Goal: Information Seeking & Learning: Learn about a topic

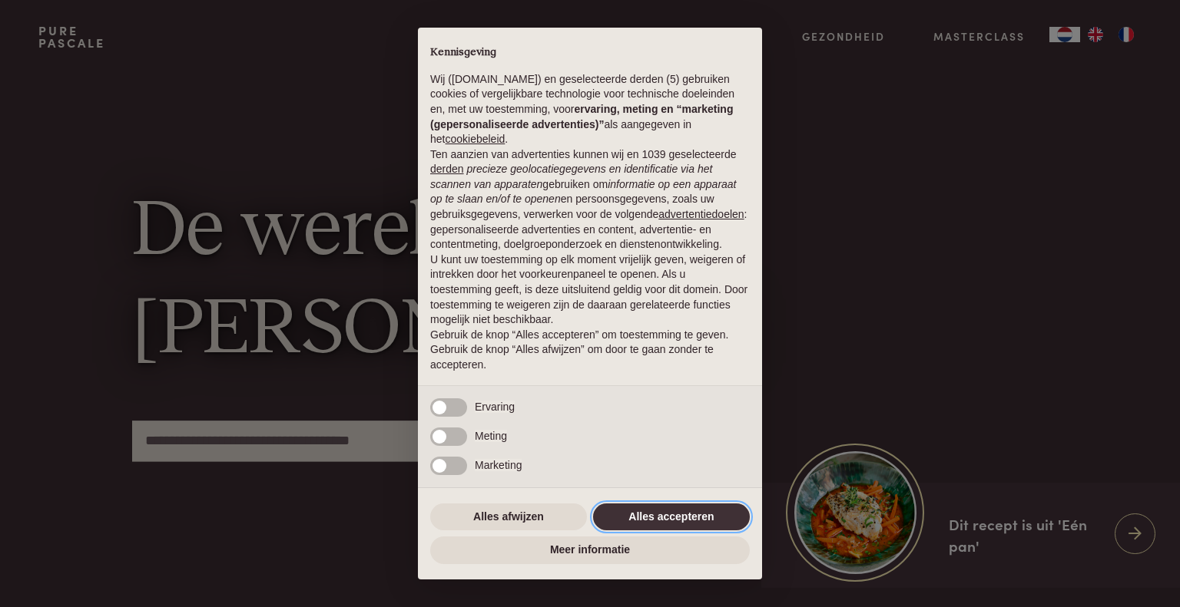
click at [688, 521] on button "Alles accepteren" at bounding box center [671, 518] width 157 height 28
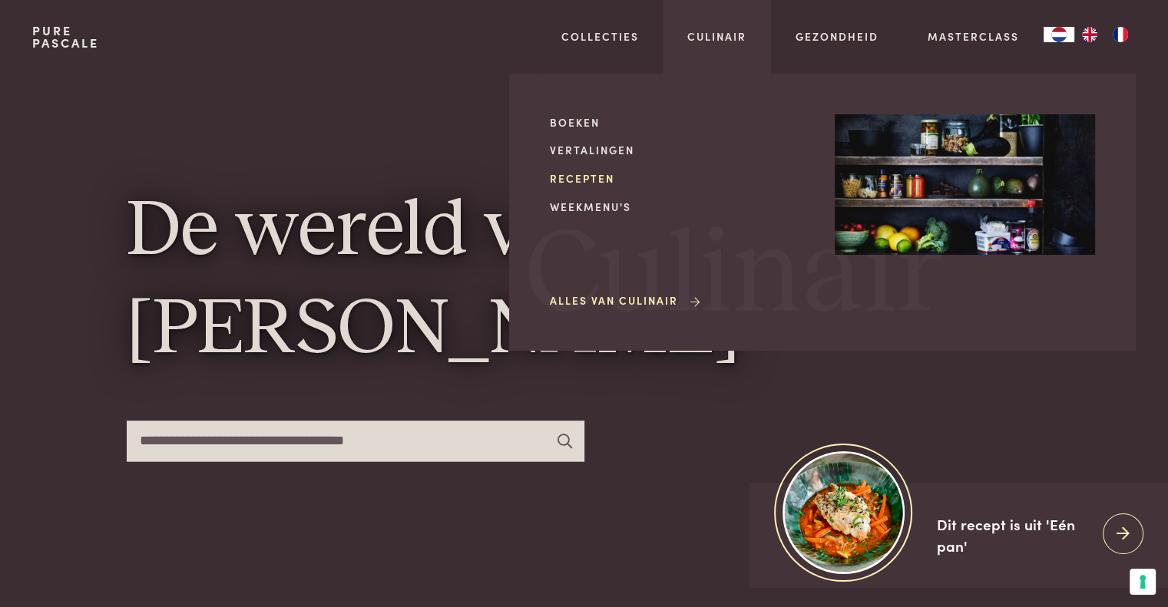
click at [579, 176] on link "Recepten" at bounding box center [680, 178] width 260 height 16
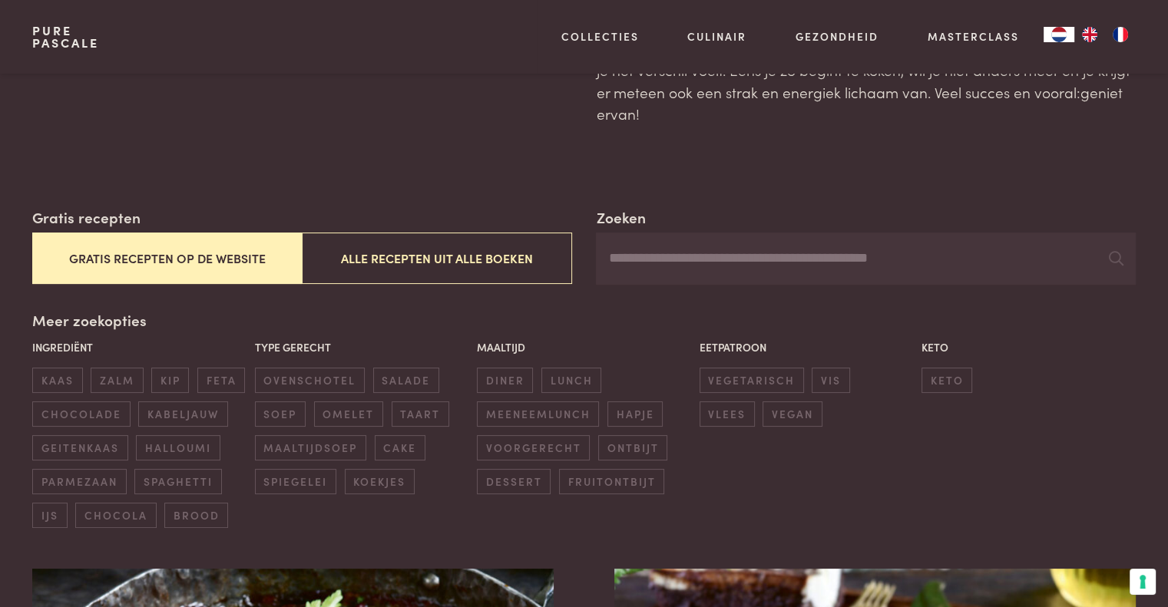
scroll to position [154, 0]
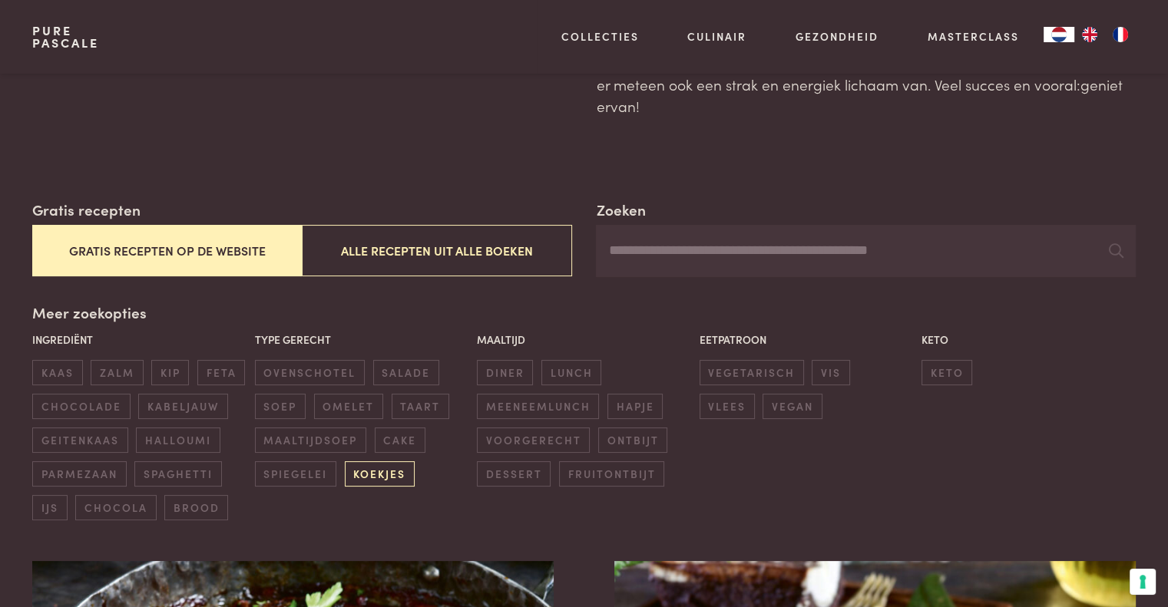
click at [376, 473] on span "koekjes" at bounding box center [380, 474] width 70 height 25
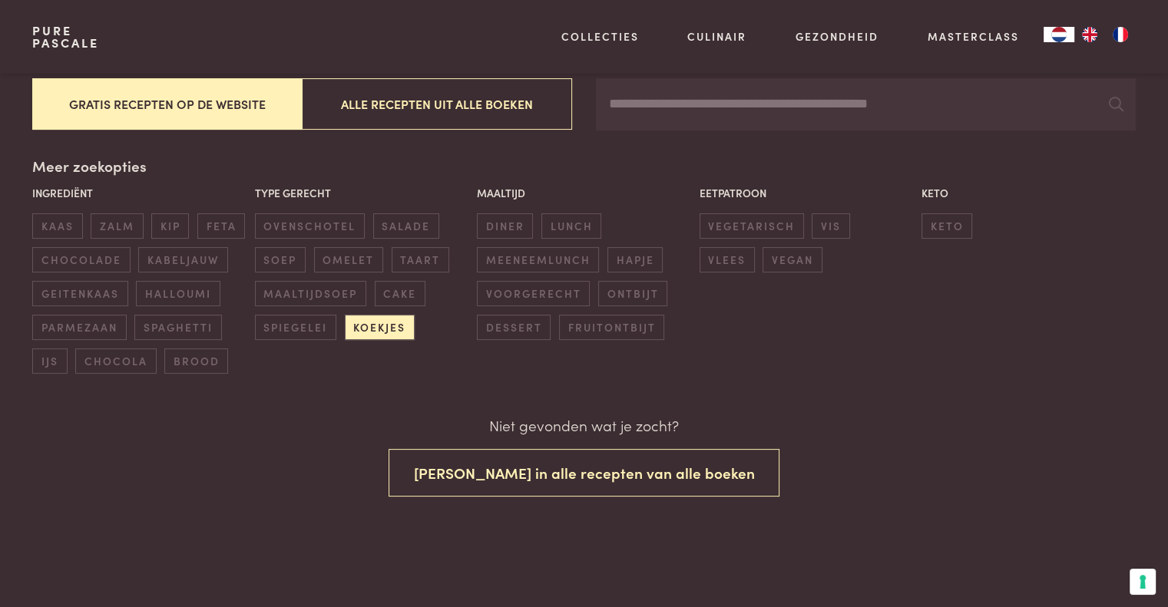
scroll to position [301, 0]
click at [633, 300] on span "ontbijt" at bounding box center [632, 292] width 69 height 25
click at [584, 214] on span "lunch" at bounding box center [571, 225] width 60 height 25
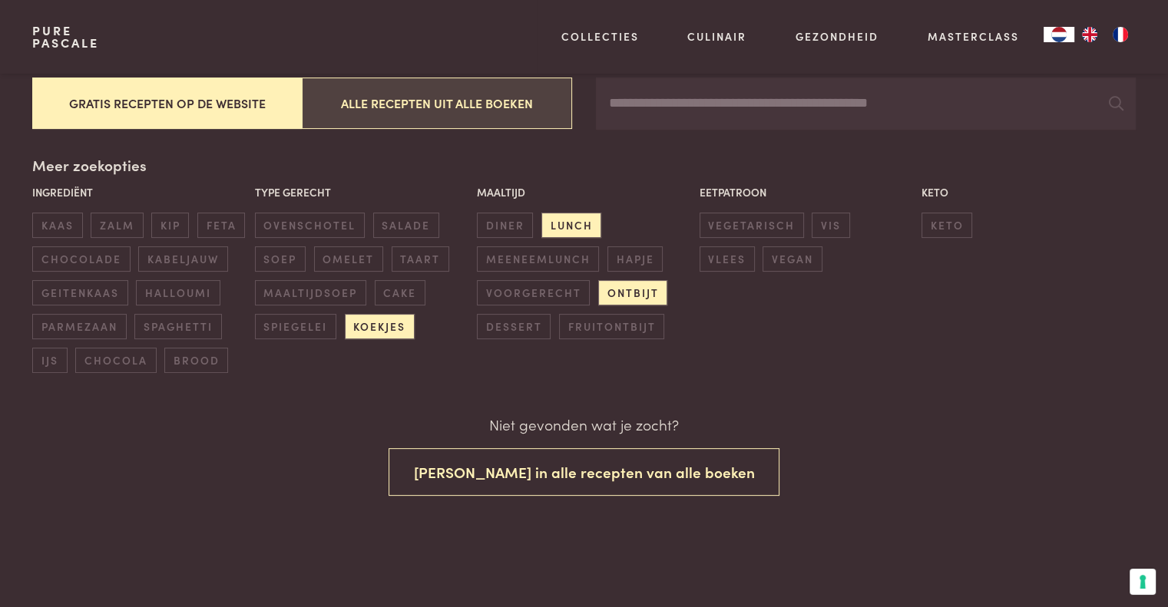
click at [455, 106] on button "Alle recepten uit alle boeken" at bounding box center [437, 103] width 270 height 51
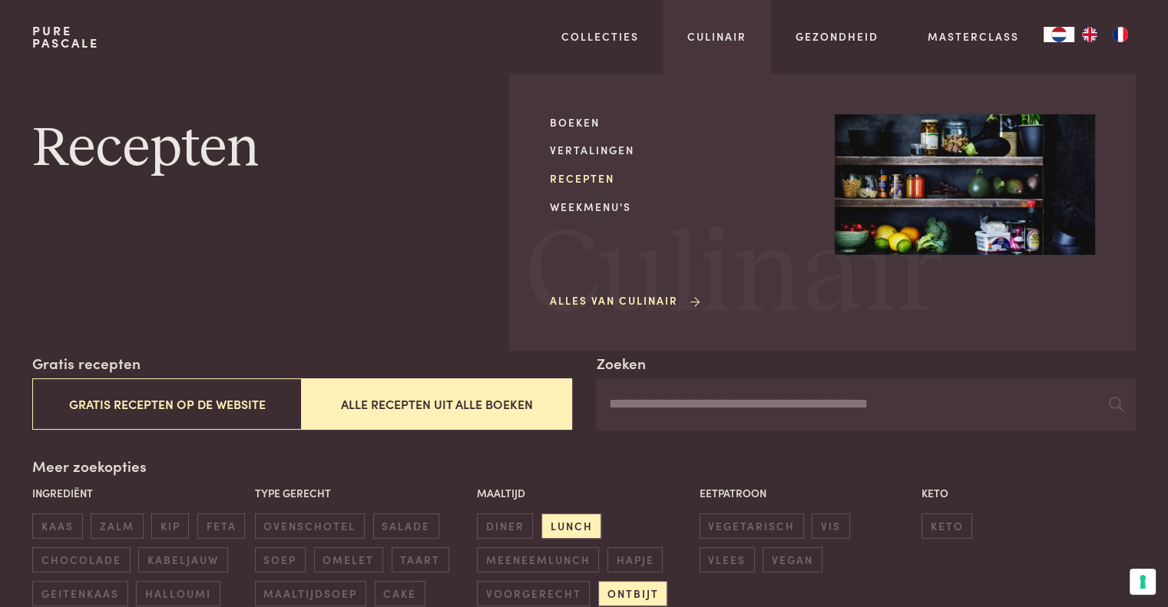
click at [563, 180] on link "Recepten" at bounding box center [680, 178] width 260 height 16
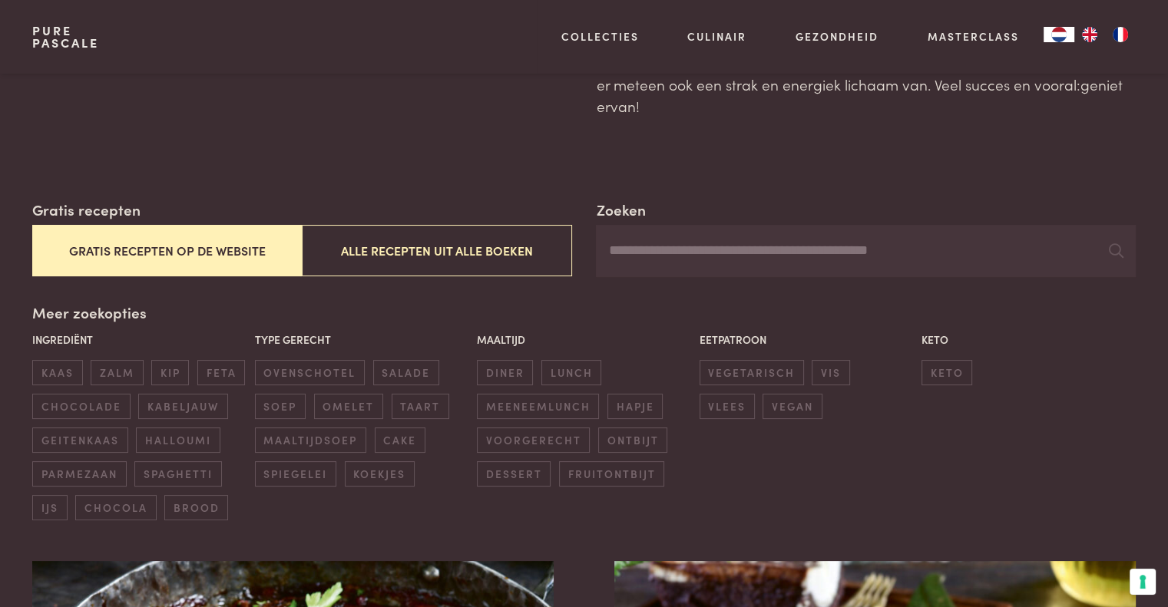
click at [177, 253] on button "Gratis recepten op de website" at bounding box center [167, 250] width 270 height 51
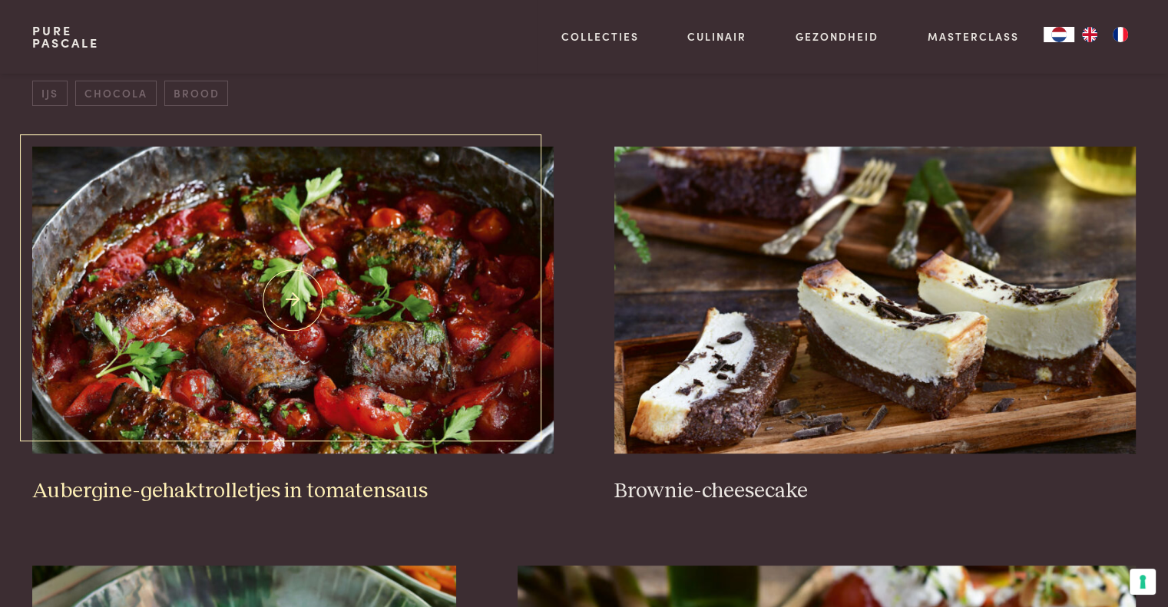
scroll to position [660, 0]
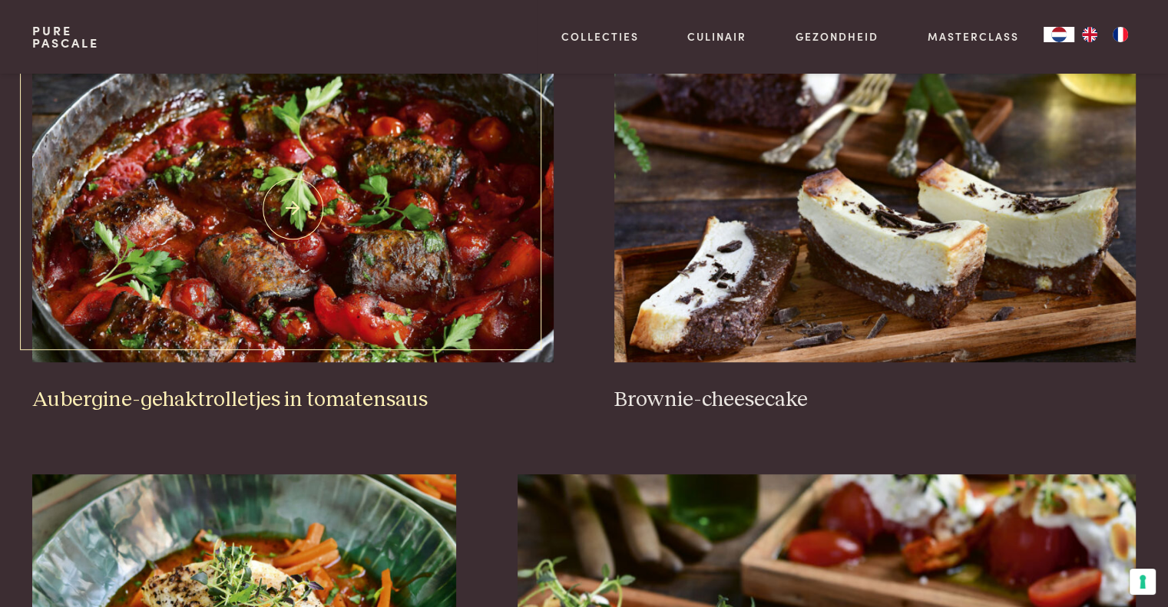
click at [366, 250] on img at bounding box center [292, 208] width 521 height 307
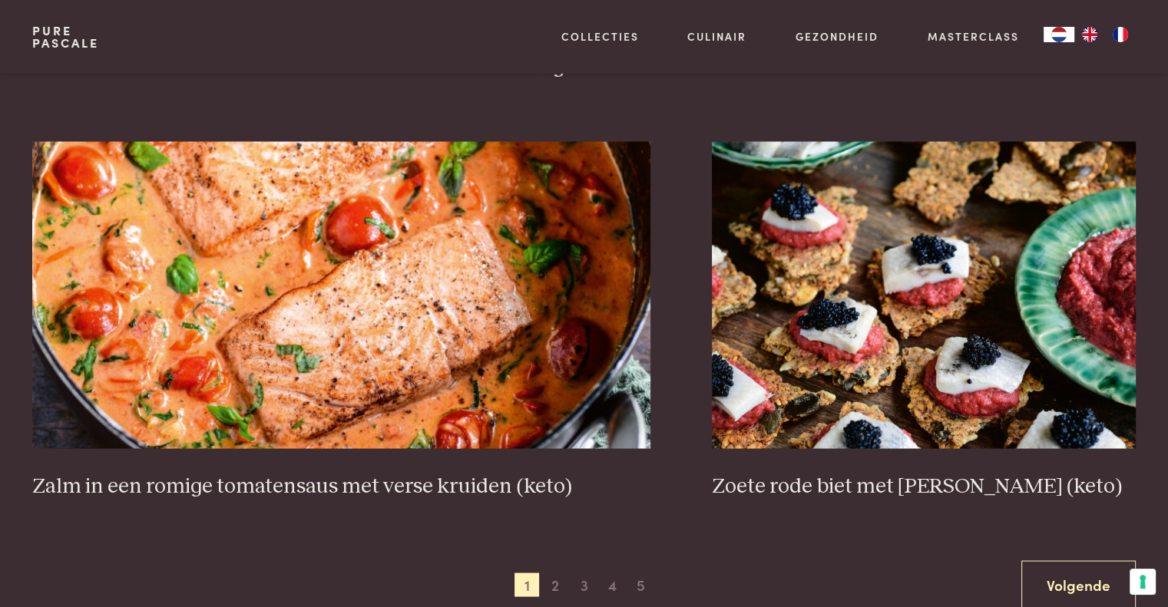
scroll to position [2733, 0]
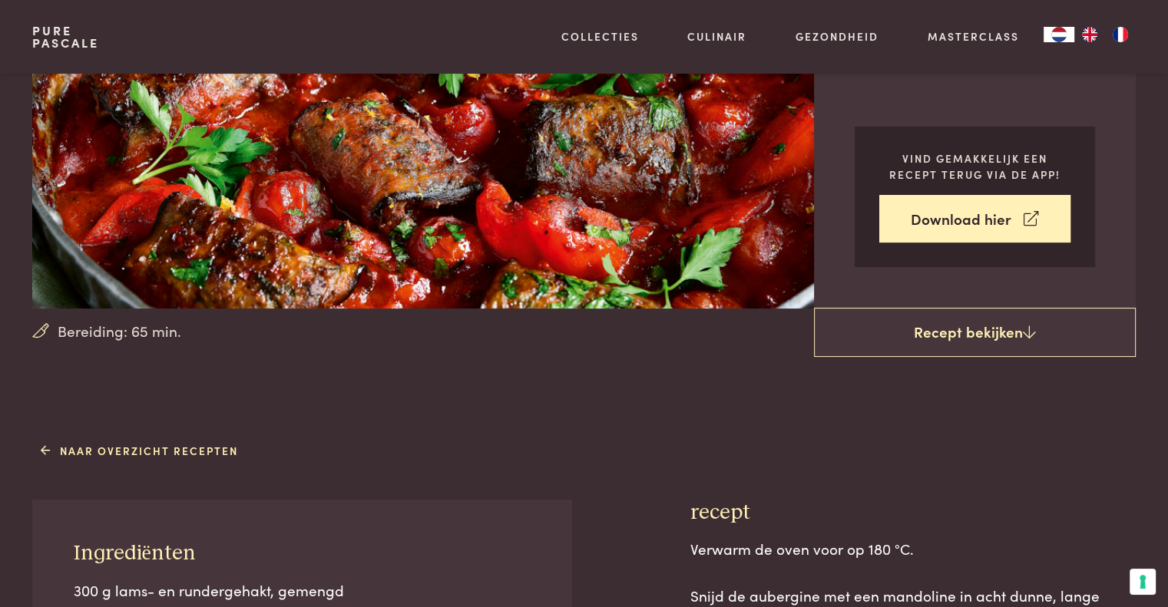
scroll to position [307, 0]
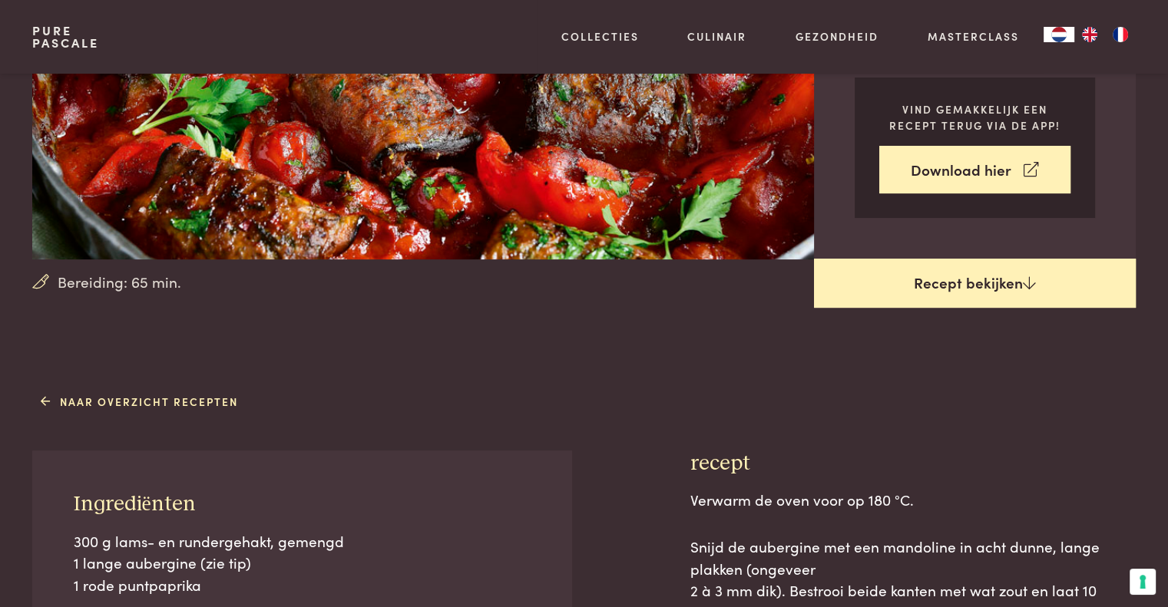
click at [950, 285] on link "Recept bekijken" at bounding box center [975, 283] width 322 height 49
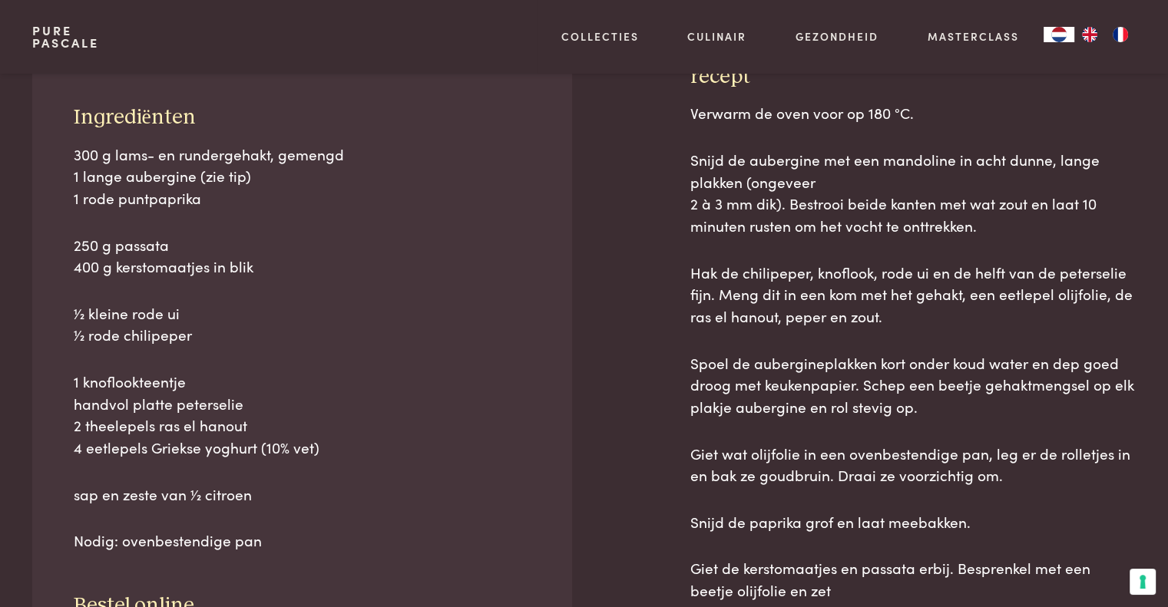
scroll to position [695, 0]
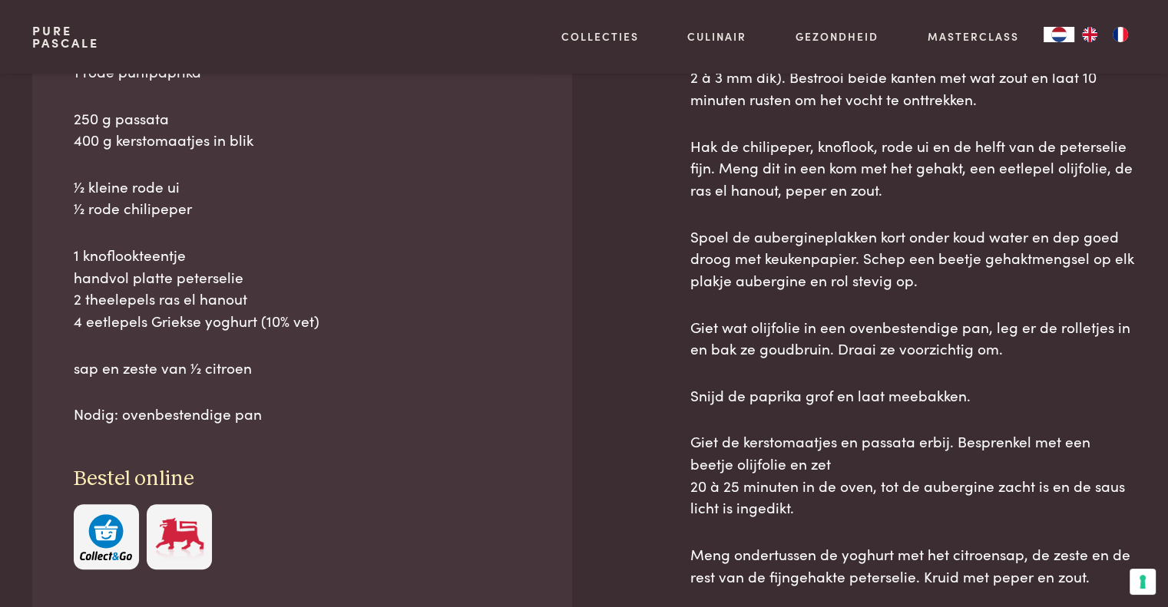
scroll to position [849, 0]
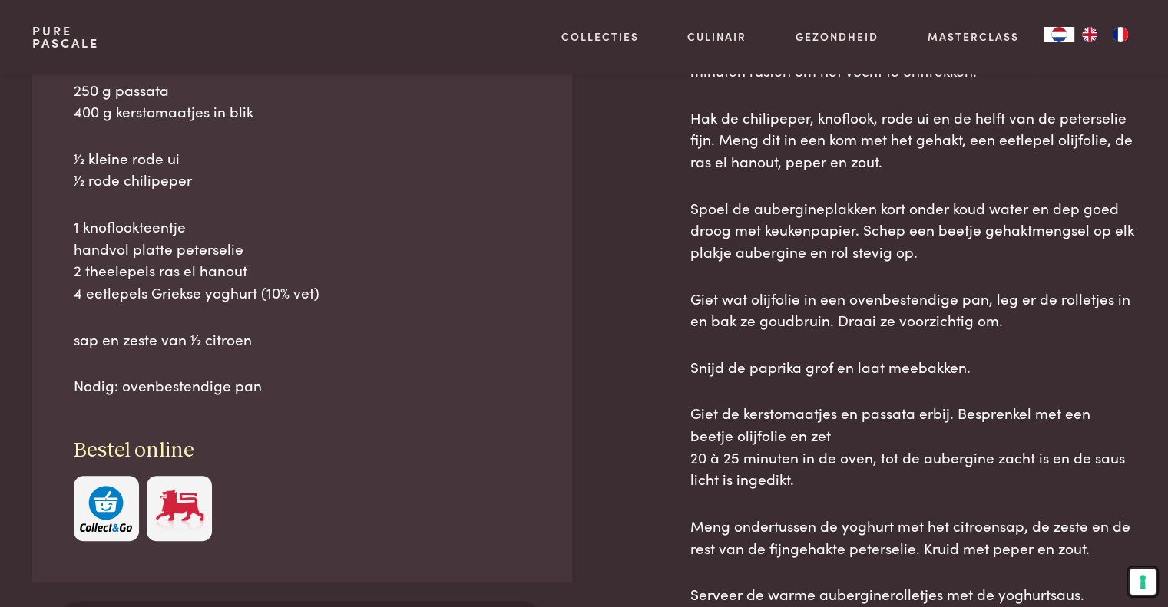
click at [1143, 584] on button "Uw voorkeuren voor toestemming voor trackingtechnologieën" at bounding box center [1143, 582] width 26 height 26
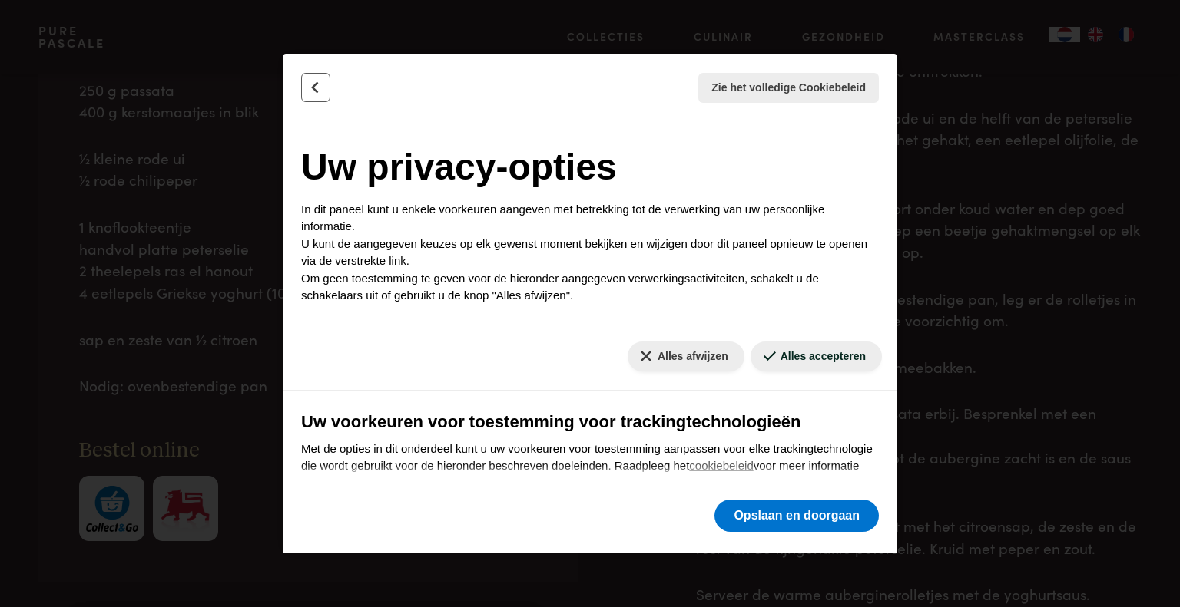
click at [315, 88] on icon "Terug" at bounding box center [315, 87] width 15 height 15
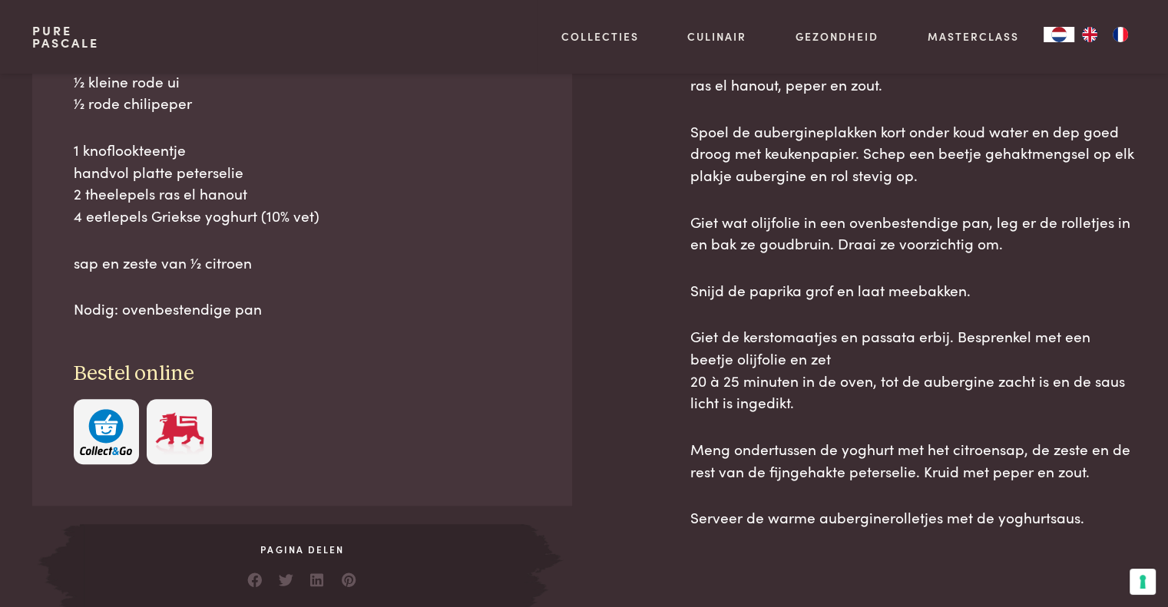
scroll to position [542, 0]
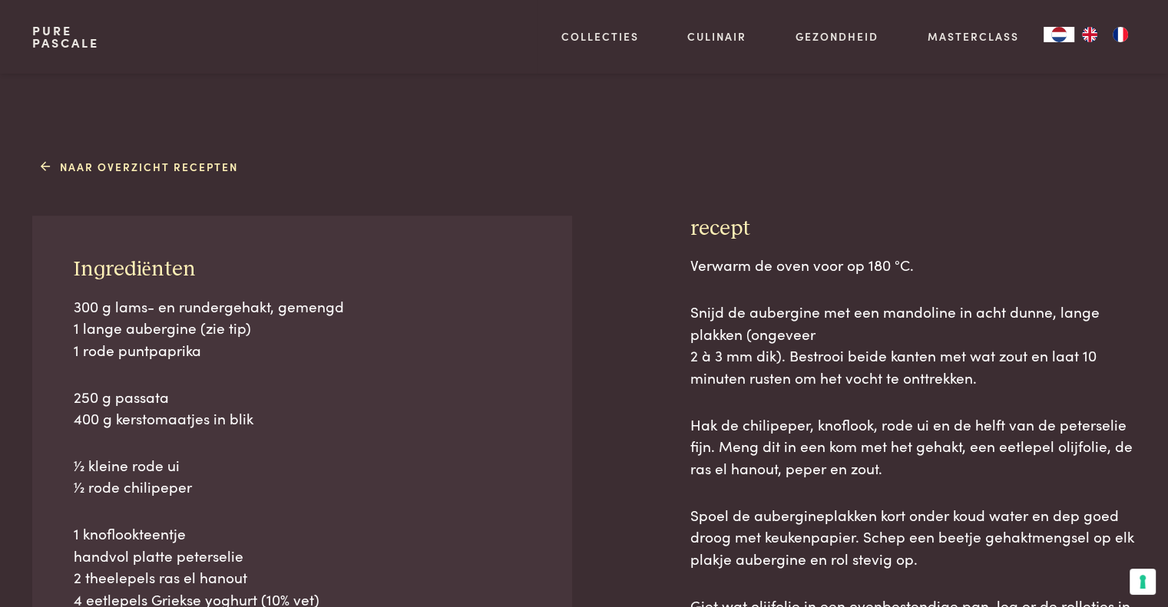
scroll to position [695, 0]
